Goal: Information Seeking & Learning: Learn about a topic

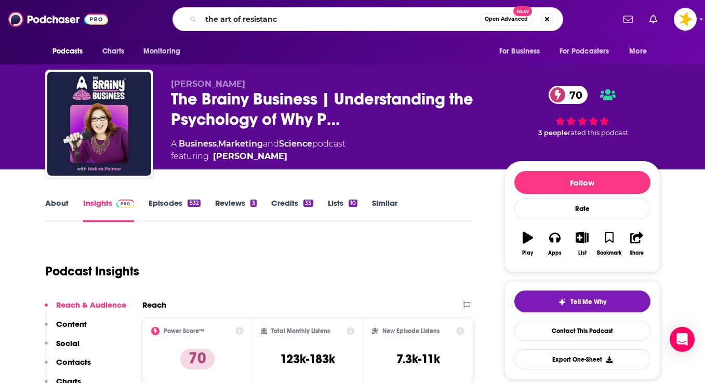
type input "the art of resistance"
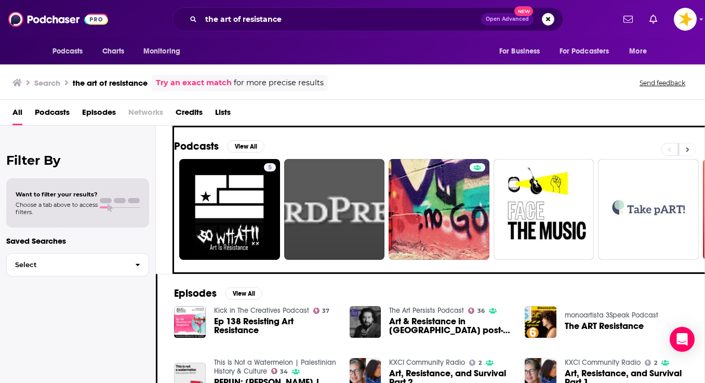
click at [687, 147] on icon at bounding box center [687, 149] width 3 height 5
click at [227, 143] on button "View All" at bounding box center [245, 146] width 37 height 12
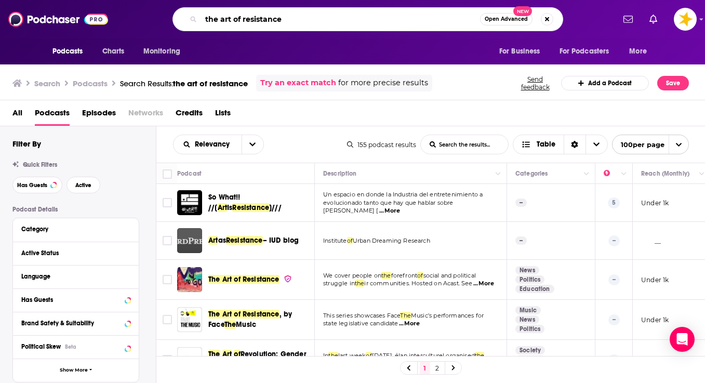
click at [305, 22] on input "the art of resistance" at bounding box center [340, 19] width 279 height 17
type input "Chase jarvis"
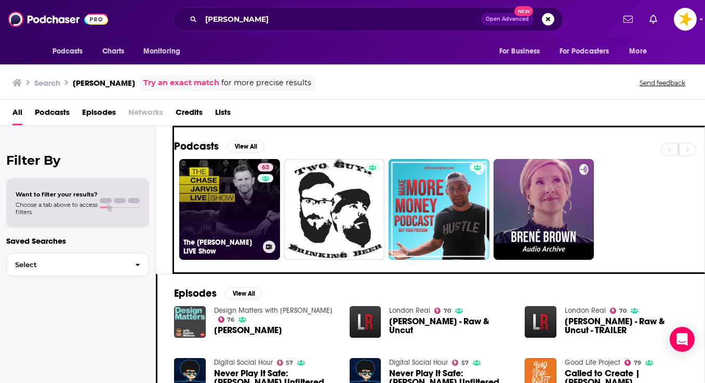
click at [216, 205] on link "63 The Chase Jarvis LIVE Show" at bounding box center [229, 209] width 101 height 101
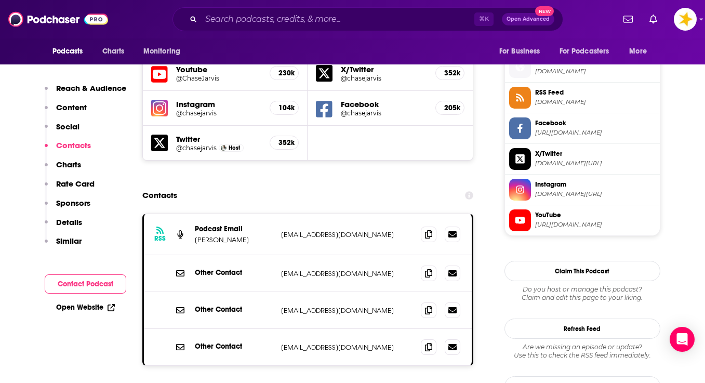
scroll to position [945, 0]
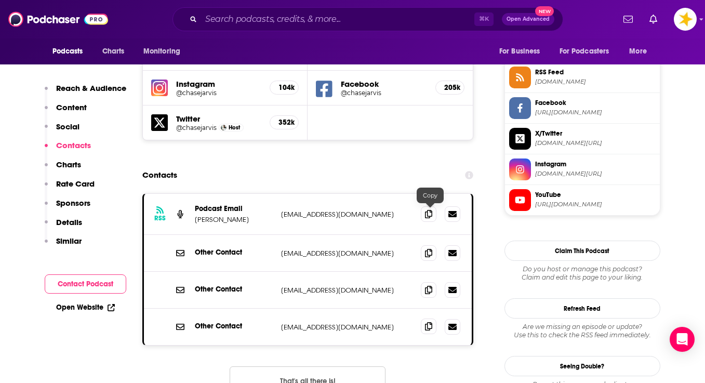
click at [431, 322] on icon at bounding box center [428, 326] width 7 height 8
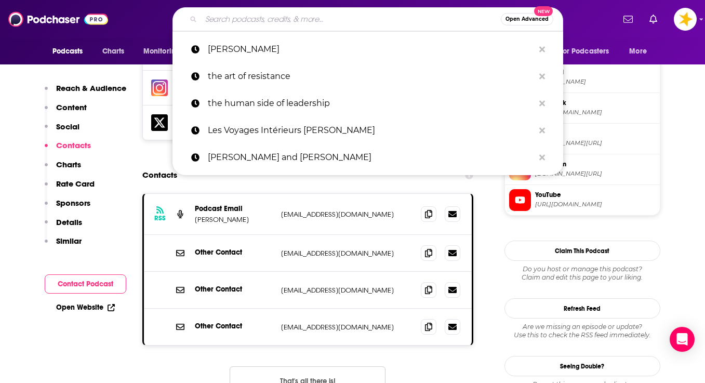
click at [268, 15] on input "Search podcasts, credits, & more..." at bounding box center [351, 19] width 300 height 17
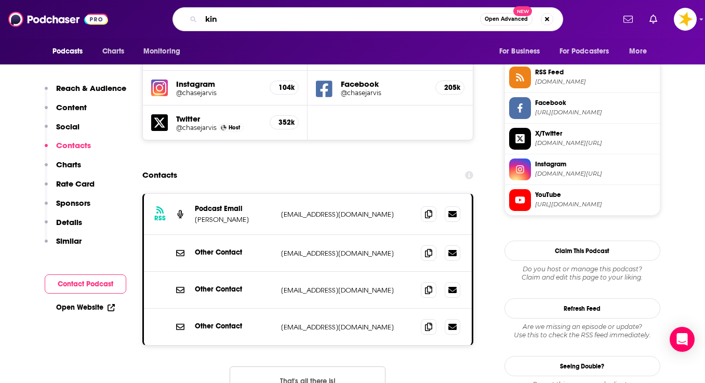
type input "kind"
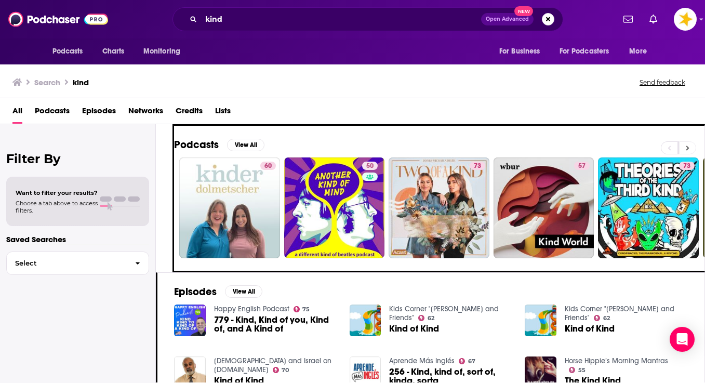
click at [692, 148] on button at bounding box center [687, 147] width 17 height 13
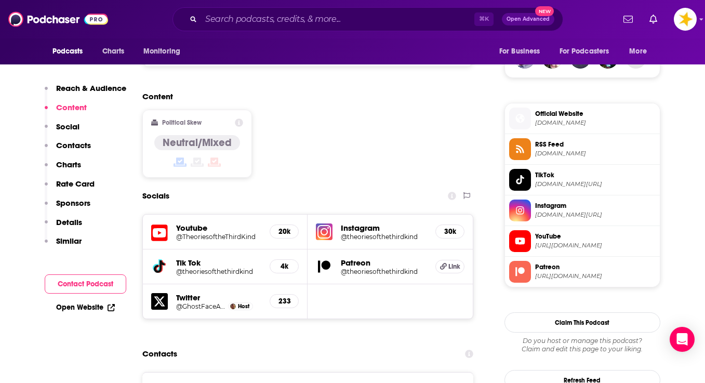
scroll to position [779, 0]
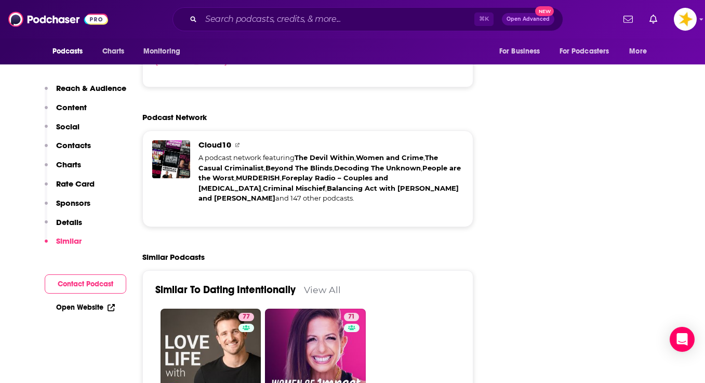
scroll to position [1897, 0]
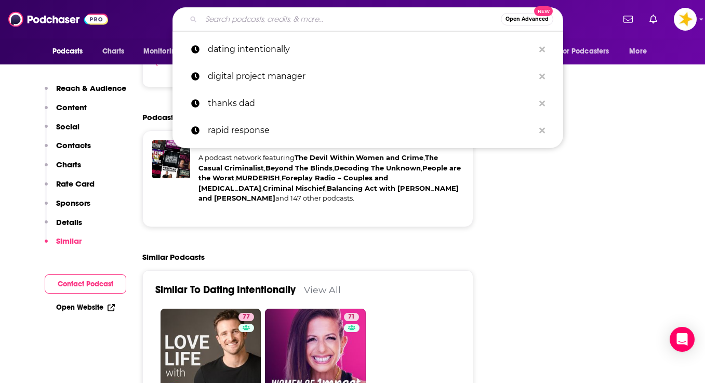
click at [222, 22] on input "Search podcasts, credits, & more..." at bounding box center [351, 19] width 300 height 17
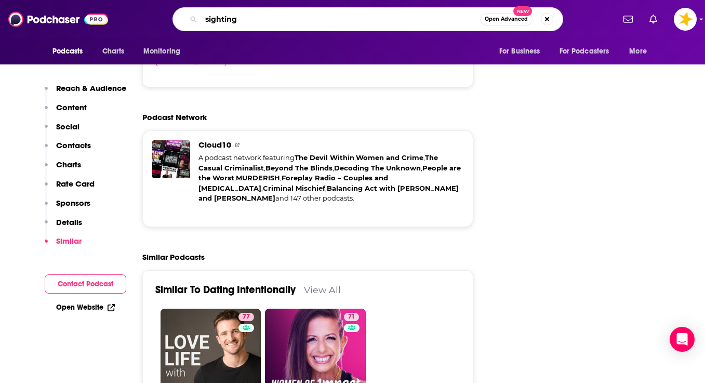
type input "sightings"
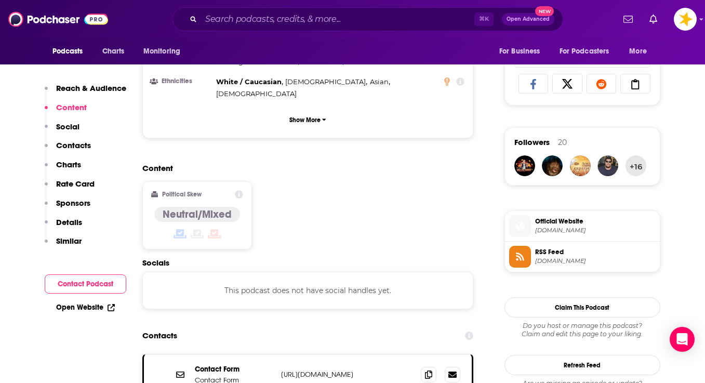
scroll to position [732, 0]
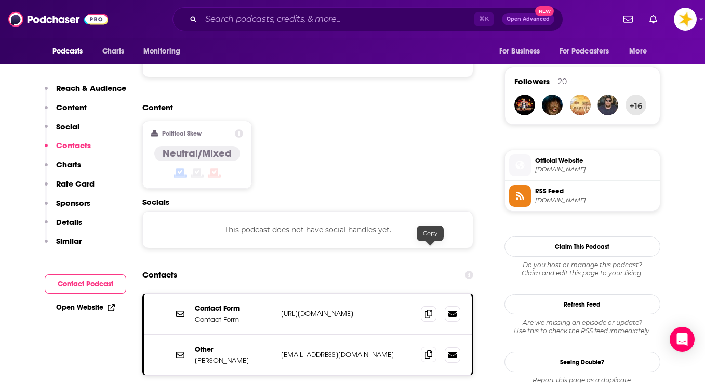
click at [426, 346] on span at bounding box center [429, 354] width 16 height 16
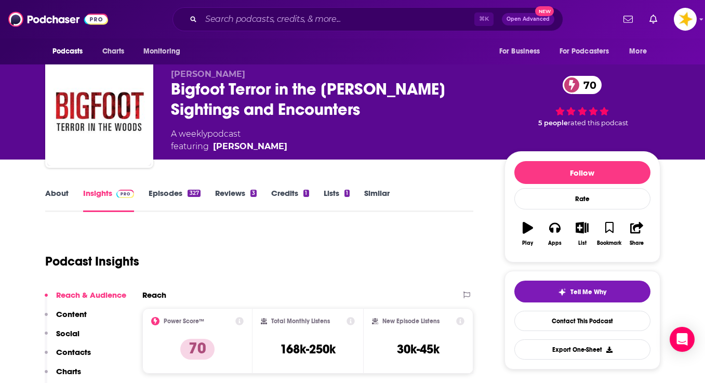
scroll to position [0, 0]
